Goal: Book appointment/travel/reservation

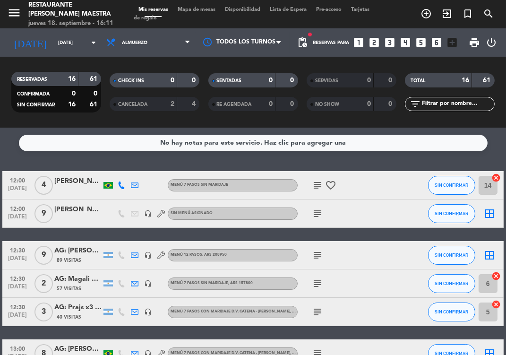
click at [375, 161] on div "No hay notas para este servicio. Haz clic para agregar una 12:00 [DATE] 4 [PERS…" at bounding box center [253, 240] width 506 height 227
click at [490, 17] on icon "search" at bounding box center [487, 13] width 11 height 11
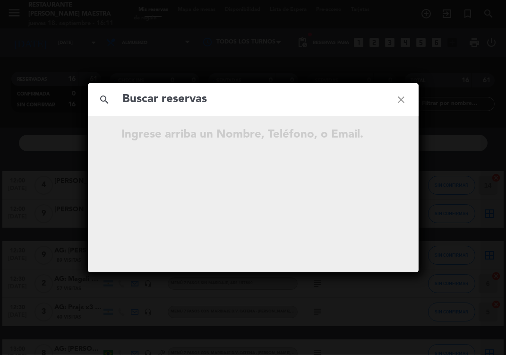
drag, startPoint x: 170, startPoint y: 103, endPoint x: 165, endPoint y: 98, distance: 7.4
click at [169, 103] on input "text" at bounding box center [253, 99] width 262 height 19
type input "Incentive Enterprises"
click at [404, 97] on icon "close" at bounding box center [401, 100] width 34 height 34
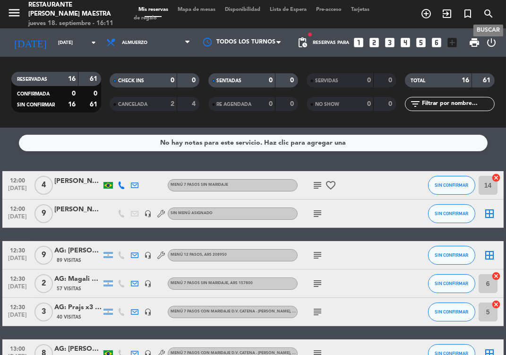
click at [482, 13] on span "search" at bounding box center [488, 14] width 21 height 16
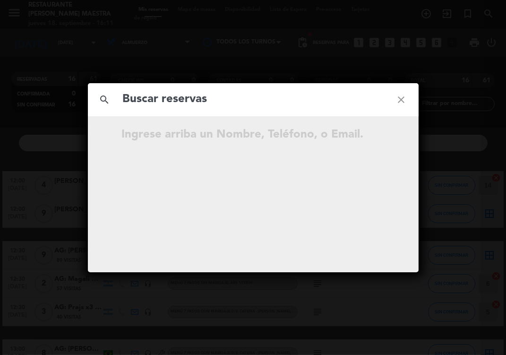
click at [219, 101] on input "text" at bounding box center [253, 99] width 262 height 19
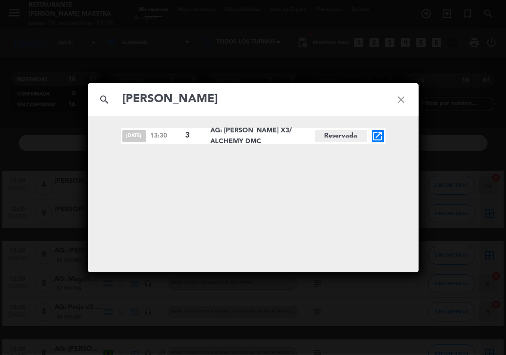
type input "[PERSON_NAME]"
click at [375, 136] on icon "open_in_new" at bounding box center [377, 135] width 11 height 11
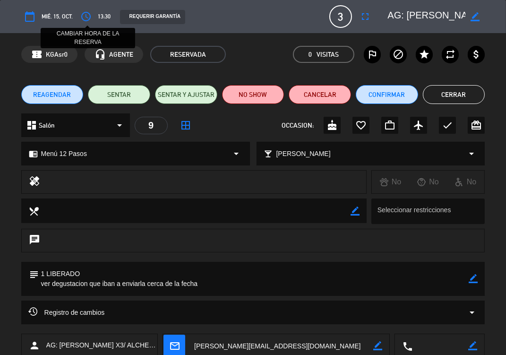
click at [84, 17] on icon "access_time" at bounding box center [85, 16] width 11 height 11
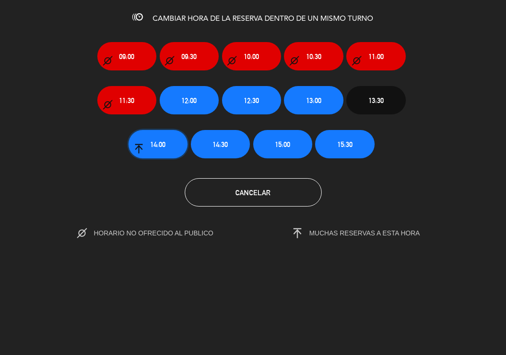
click at [178, 145] on button "14:00" at bounding box center [157, 144] width 59 height 28
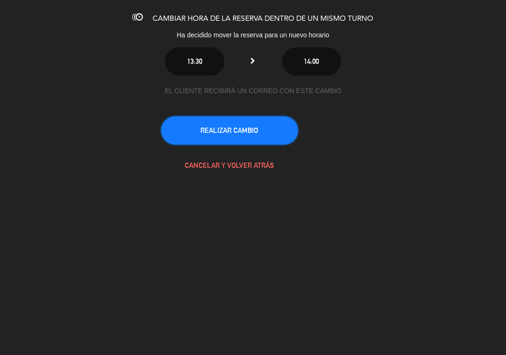
click at [193, 127] on button "REALIZAR CAMBIO" at bounding box center [229, 130] width 137 height 28
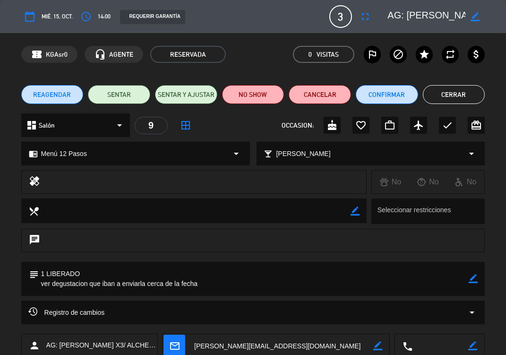
drag, startPoint x: 242, startPoint y: 26, endPoint x: 194, endPoint y: 11, distance: 49.9
click at [242, 26] on div "calendar_today mié. 15, oct. access_time 14:00 REQUERIR GARANTÍA [DATE]: [PERSO…" at bounding box center [253, 16] width 464 height 23
drag, startPoint x: 448, startPoint y: 97, endPoint x: 423, endPoint y: 92, distance: 26.0
click at [448, 97] on button "Cerrar" at bounding box center [454, 94] width 62 height 19
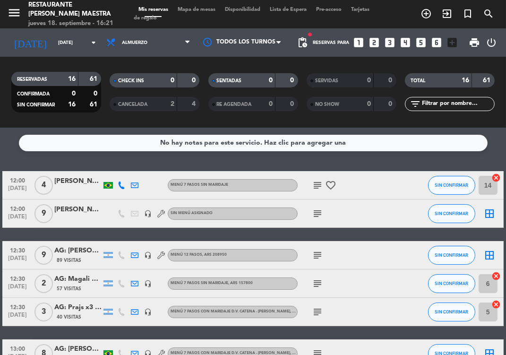
click at [57, 158] on div "No hay notas para este servicio. Haz clic para agregar una 12:00 [DATE] 4 [PERS…" at bounding box center [253, 240] width 506 height 227
click at [79, 41] on input "[DATE]" at bounding box center [85, 42] width 64 height 15
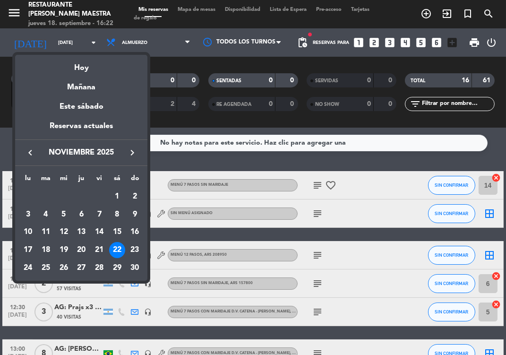
click at [31, 150] on icon "keyboard_arrow_left" at bounding box center [30, 152] width 11 height 11
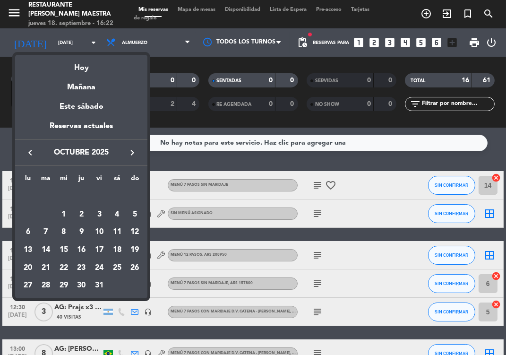
click at [66, 285] on div "29" at bounding box center [64, 285] width 16 height 16
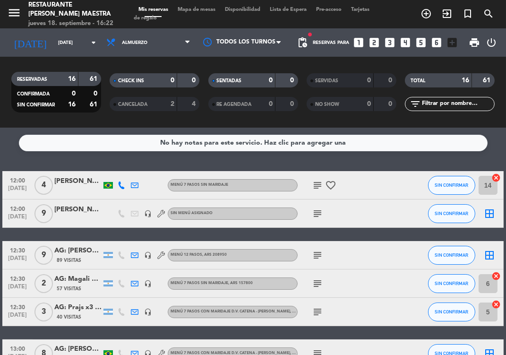
type input "[DATE]"
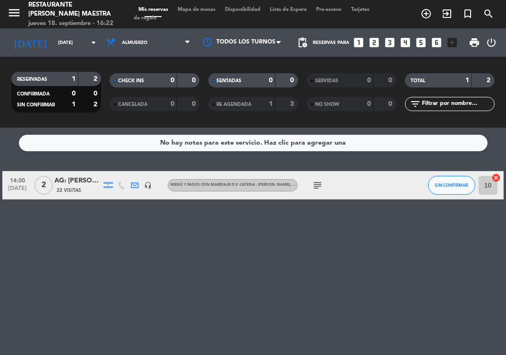
click at [376, 42] on icon "looks_two" at bounding box center [374, 42] width 12 height 12
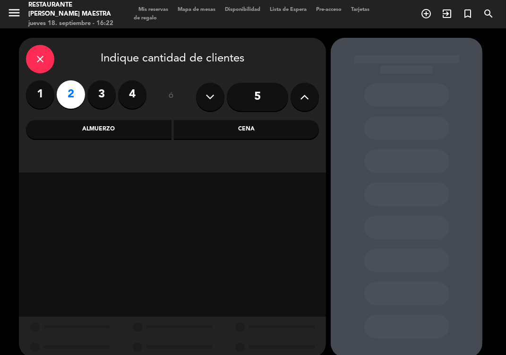
click at [110, 134] on div "Almuerzo" at bounding box center [98, 129] width 145 height 19
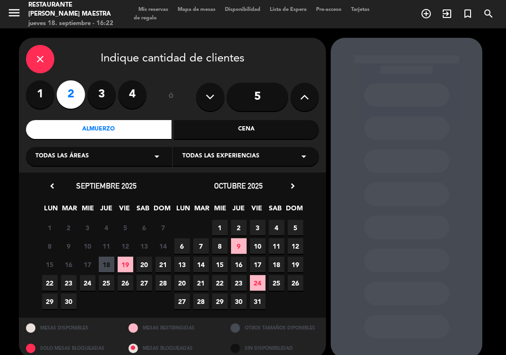
drag, startPoint x: 243, startPoint y: 158, endPoint x: 236, endPoint y: 152, distance: 8.7
click at [241, 158] on span "Todas las experiencias" at bounding box center [220, 156] width 77 height 9
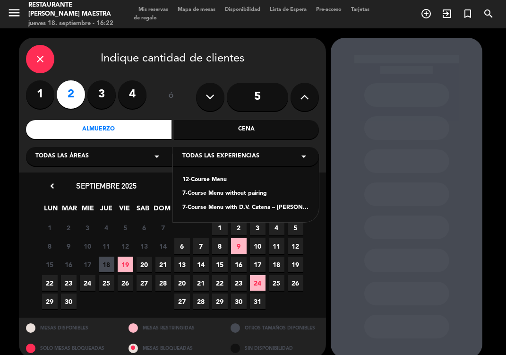
click at [213, 191] on div "7-Course Menu without pairing" at bounding box center [245, 193] width 127 height 9
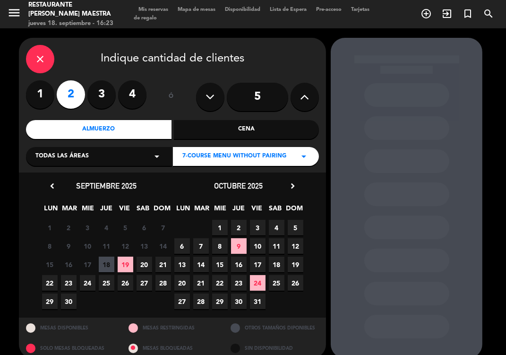
click at [223, 301] on span "29" at bounding box center [220, 301] width 16 height 16
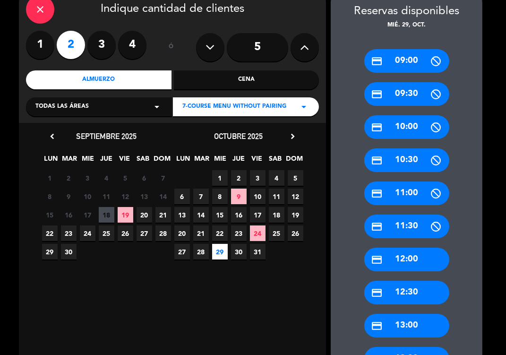
scroll to position [64, 0]
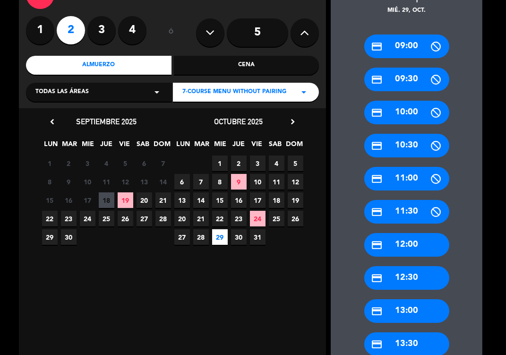
click at [416, 315] on div "credit_card 13:00" at bounding box center [406, 311] width 85 height 24
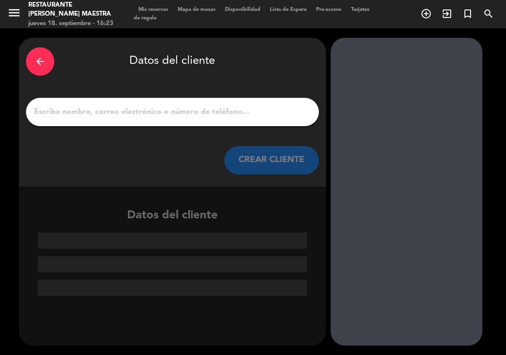
click at [213, 111] on input "1" at bounding box center [172, 111] width 279 height 13
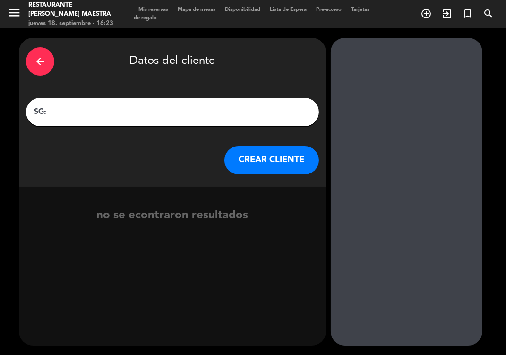
click at [37, 109] on input "SG:" at bounding box center [172, 111] width 279 height 13
drag, startPoint x: 37, startPoint y: 110, endPoint x: 32, endPoint y: 112, distance: 5.1
click at [32, 112] on div "SG:" at bounding box center [172, 112] width 293 height 28
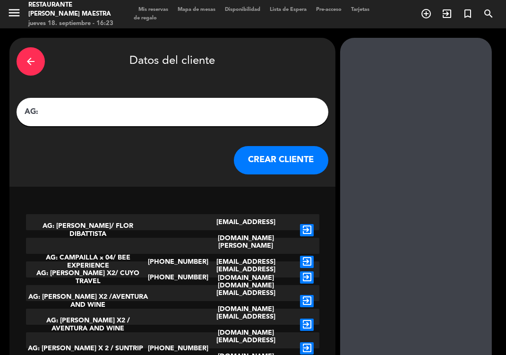
click at [47, 116] on input "AG:" at bounding box center [172, 111] width 297 height 13
drag, startPoint x: 183, startPoint y: 100, endPoint x: 179, endPoint y: 108, distance: 9.1
click at [182, 101] on div "AG:" at bounding box center [173, 112] width 312 height 28
click at [178, 111] on input "AG:" at bounding box center [172, 111] width 297 height 13
paste input "[PERSON_NAME]"
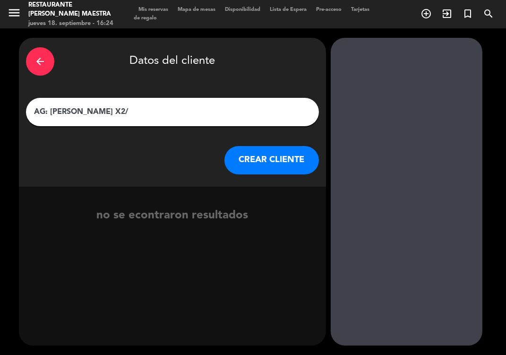
click at [191, 112] on input "AG: [PERSON_NAME] X2/" at bounding box center [172, 111] width 279 height 13
type input "AG: [PERSON_NAME] X2/ LAUKE"
click at [245, 159] on button "CREAR CLIENTE" at bounding box center [271, 160] width 94 height 28
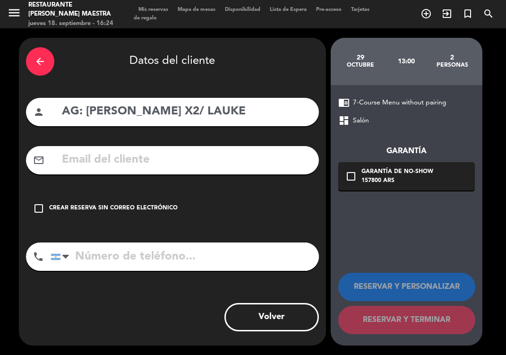
click at [203, 163] on input "text" at bounding box center [186, 159] width 251 height 19
paste input "[EMAIL_ADDRESS][DOMAIN_NAME]"
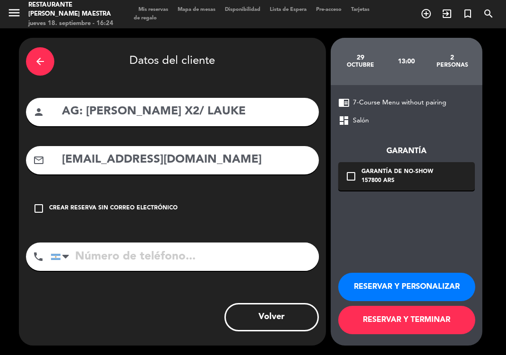
type input "[EMAIL_ADDRESS][DOMAIN_NAME]"
click at [391, 282] on button "RESERVAR Y PERSONALIZAR" at bounding box center [406, 286] width 137 height 28
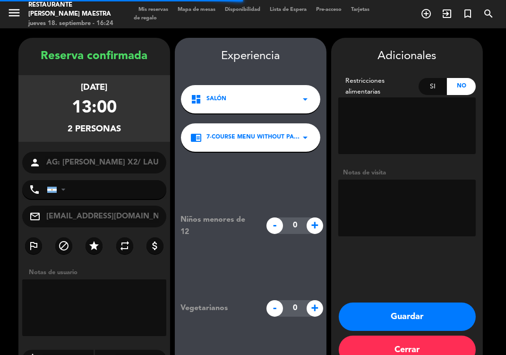
scroll to position [23, 0]
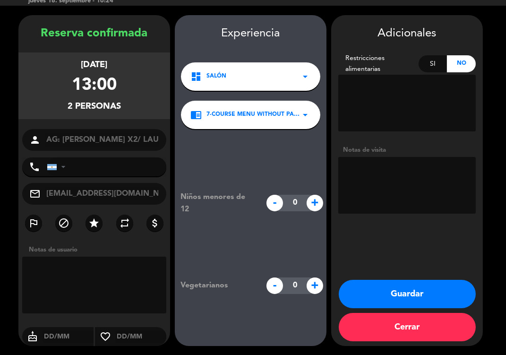
click at [285, 116] on span "7-Course Menu without pairing" at bounding box center [252, 114] width 93 height 9
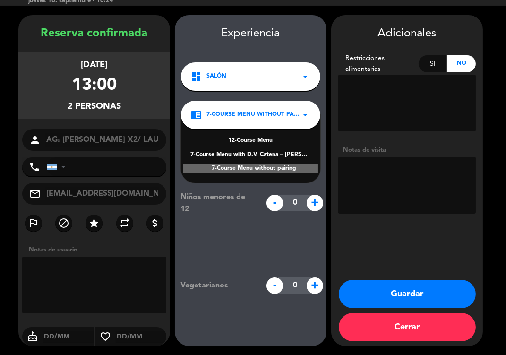
click at [264, 155] on div "7-Course Menu with D.V. Catena – [PERSON_NAME] pairing" at bounding box center [250, 154] width 120 height 9
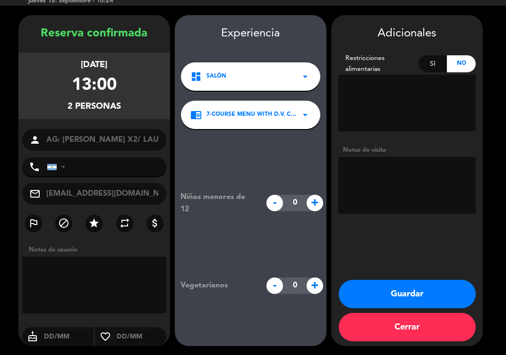
drag, startPoint x: 363, startPoint y: 173, endPoint x: 317, endPoint y: 180, distance: 45.9
click at [363, 173] on textarea at bounding box center [406, 185] width 137 height 57
click at [377, 177] on textarea at bounding box center [406, 185] width 137 height 57
paste textarea "Restricción alimentaria: Intolerancia a la lactosa"
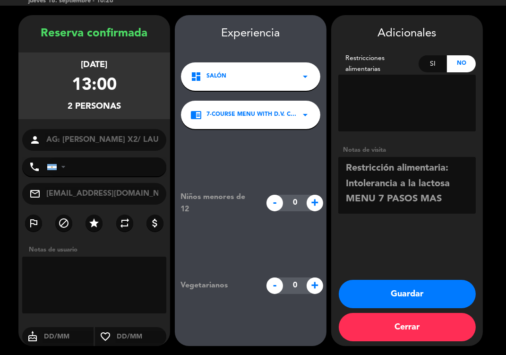
type textarea "Restricción alimentaria: Intolerancia a la lactosa MENU 7 PASOS MAS"
click at [391, 295] on button "Guardar" at bounding box center [406, 293] width 137 height 28
